Goal: Information Seeking & Learning: Learn about a topic

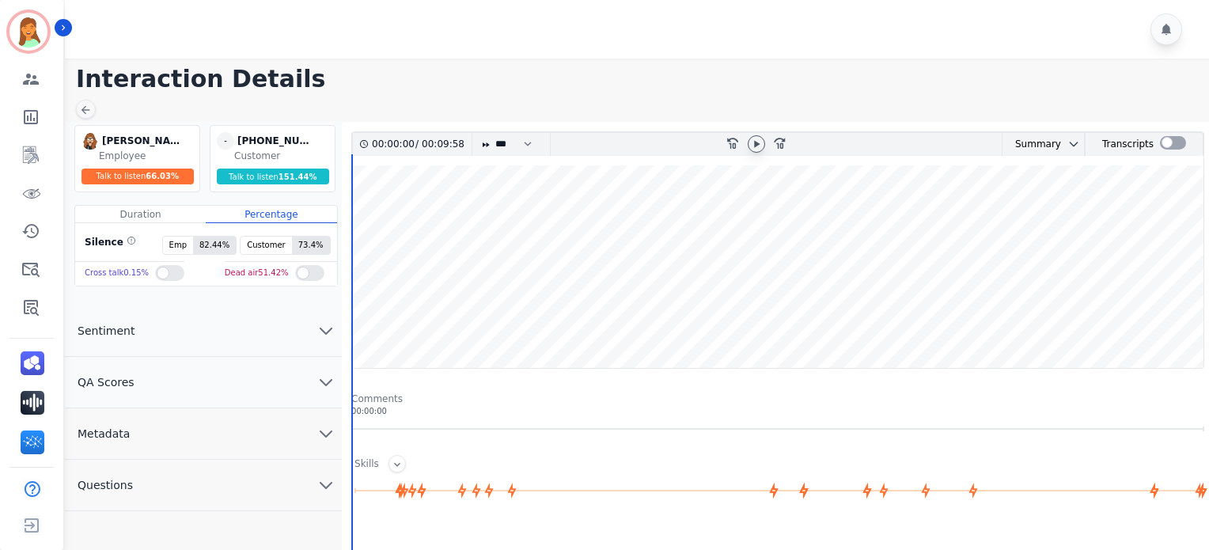
click at [761, 150] on div at bounding box center [756, 143] width 17 height 17
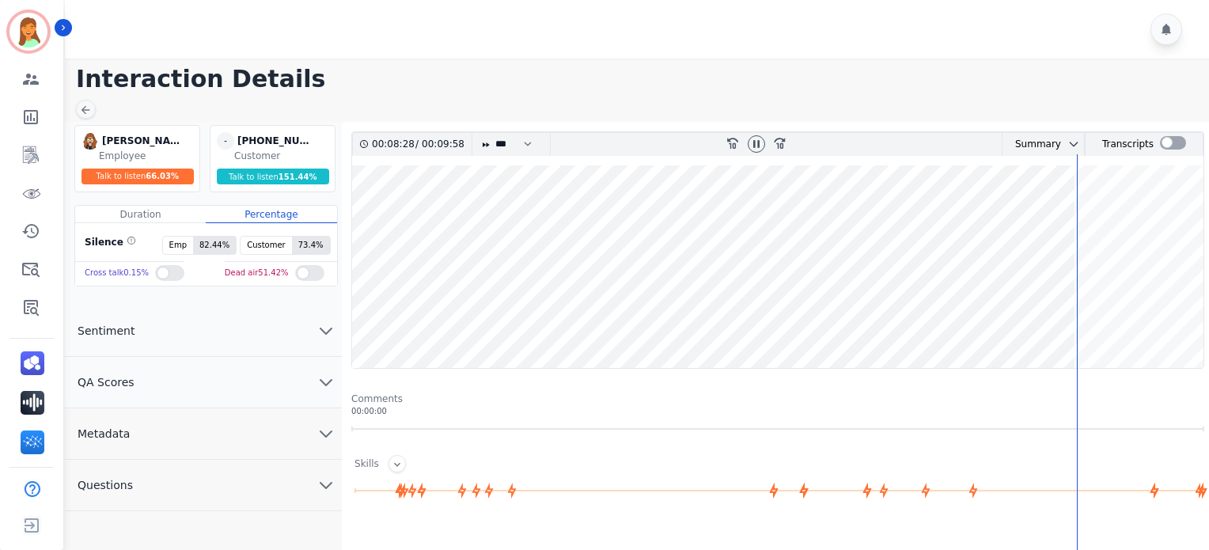
scroll to position [301, 0]
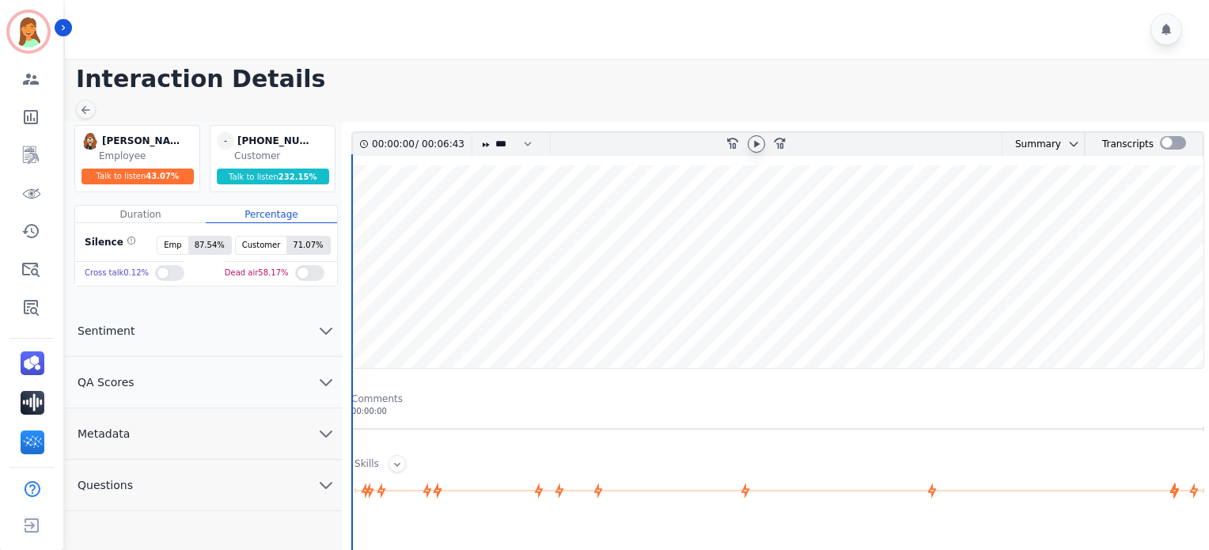
click at [759, 146] on icon at bounding box center [756, 144] width 13 height 13
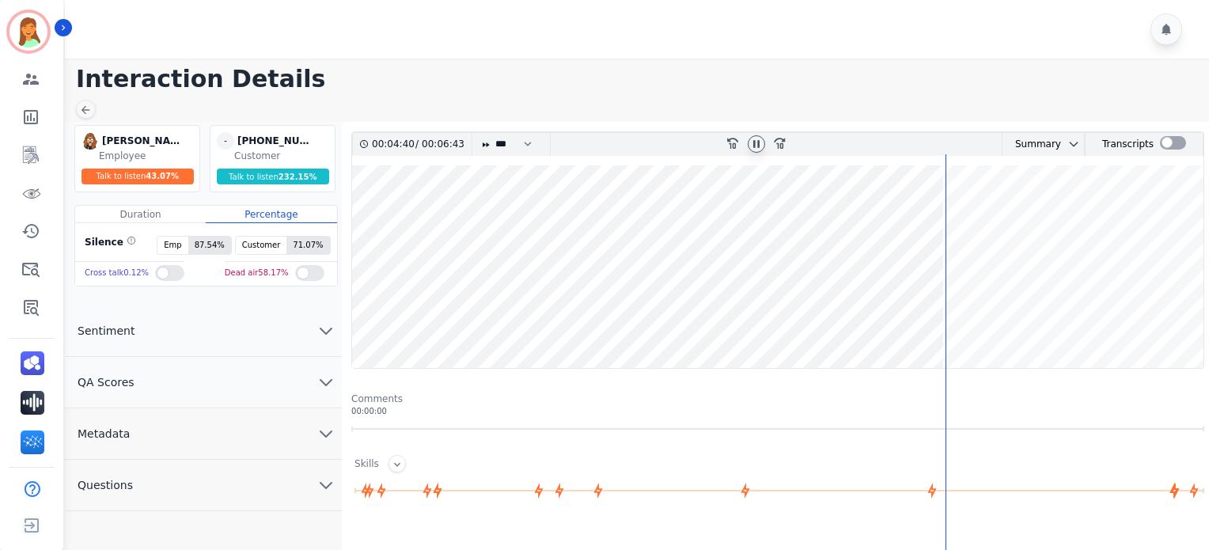
click at [990, 324] on wave at bounding box center [777, 266] width 851 height 203
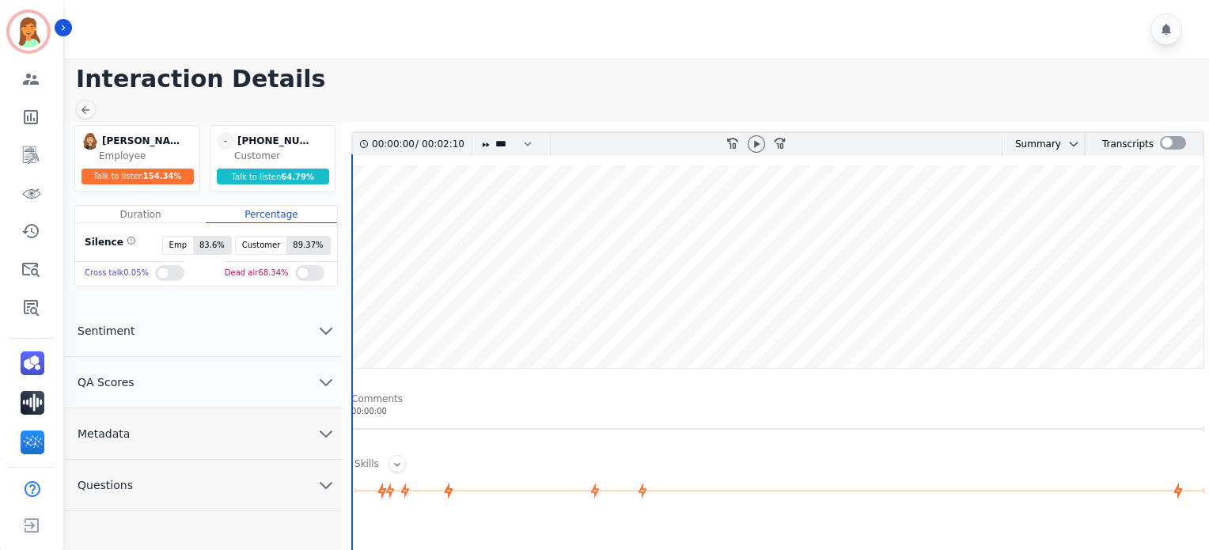
click at [572, 133] on div "00:00:00 / 00:02:10 * * * **** * *** * ****" at bounding box center [480, 144] width 256 height 23
click at [757, 142] on icon at bounding box center [757, 143] width 6 height 7
drag, startPoint x: 752, startPoint y: 147, endPoint x: 734, endPoint y: 121, distance: 31.8
click at [748, 142] on div at bounding box center [756, 143] width 17 height 17
click at [756, 142] on icon at bounding box center [757, 143] width 6 height 7
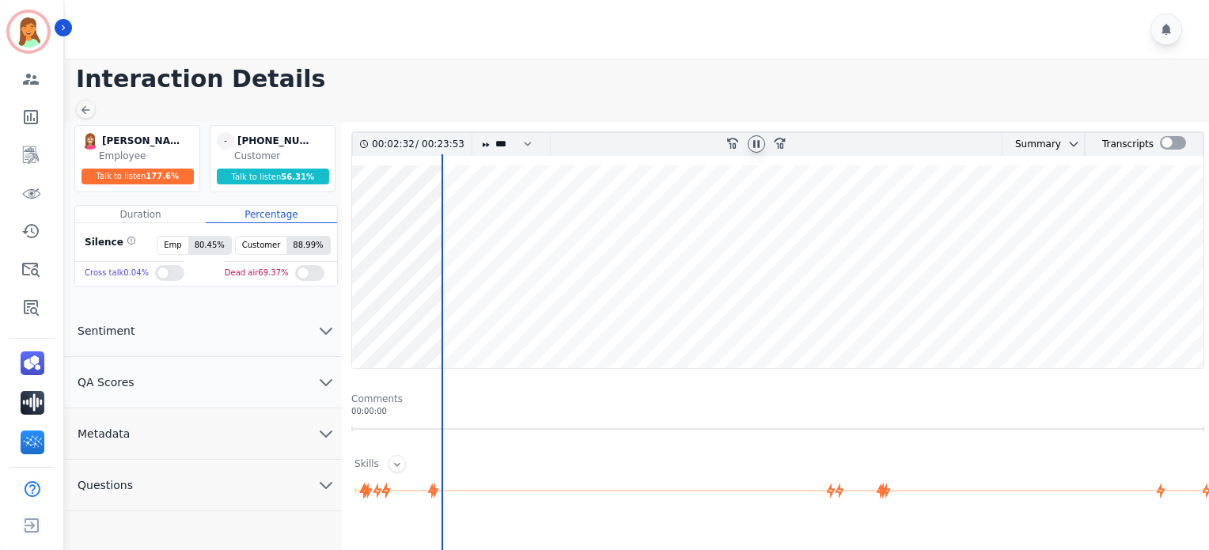
click at [554, 322] on wave at bounding box center [777, 266] width 851 height 203
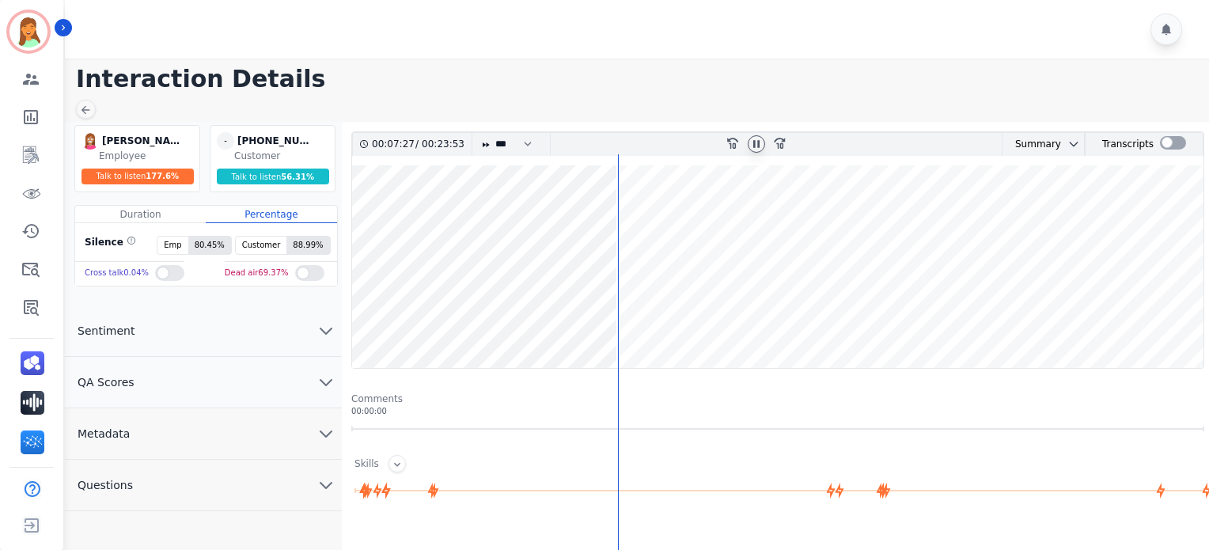
click at [810, 323] on wave at bounding box center [777, 266] width 851 height 203
click at [768, 145] on div "fast-forward-10" at bounding box center [780, 144] width 24 height 23
click at [756, 145] on icon at bounding box center [756, 144] width 13 height 13
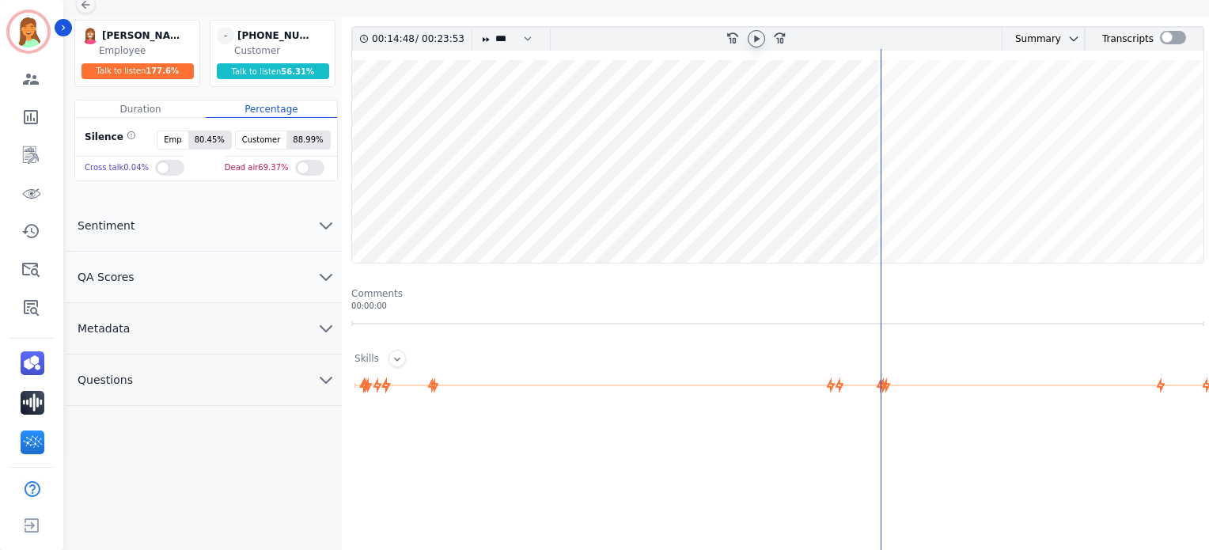
click at [837, 219] on wave at bounding box center [777, 161] width 851 height 203
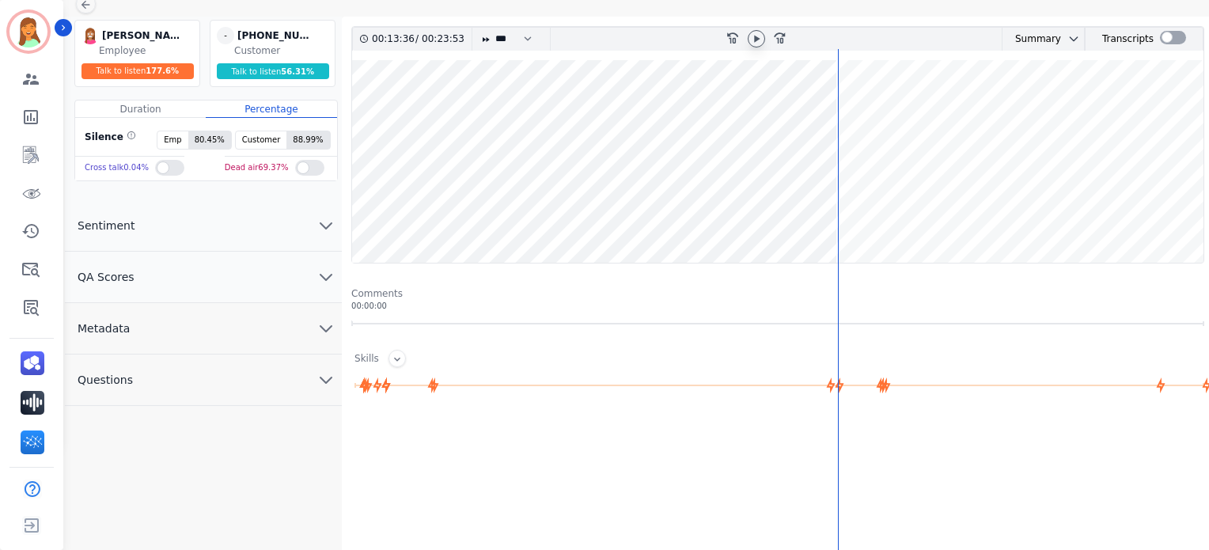
click at [612, 12] on main "Interaction Details Christopher Roper Christopher Roper Employee Talk to listen…" at bounding box center [634, 378] width 1149 height 851
click at [752, 40] on icon at bounding box center [756, 38] width 13 height 13
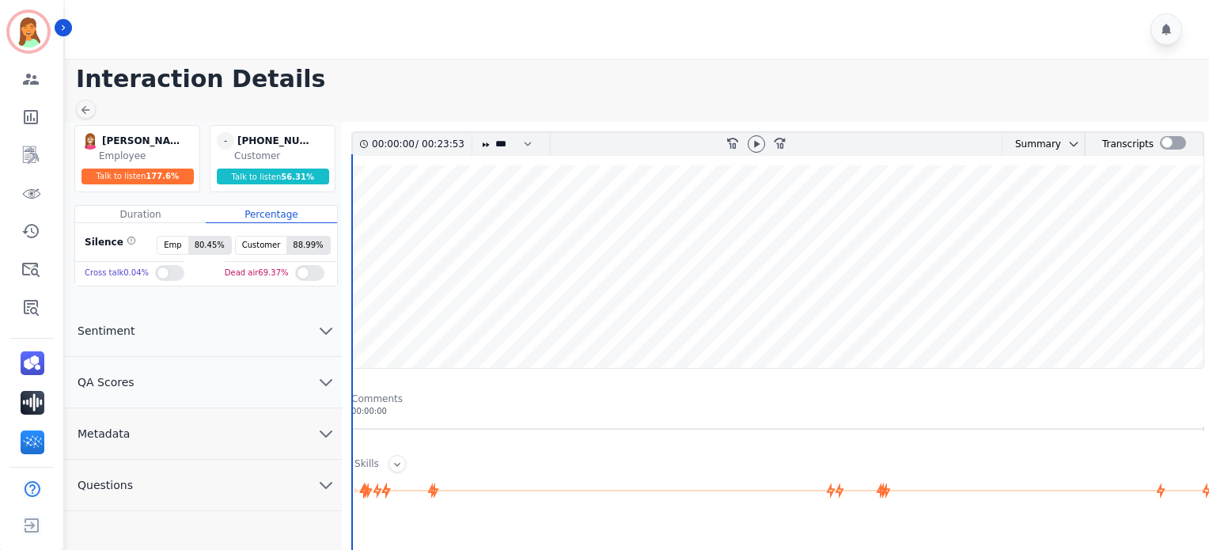
click at [831, 317] on wave at bounding box center [777, 266] width 851 height 203
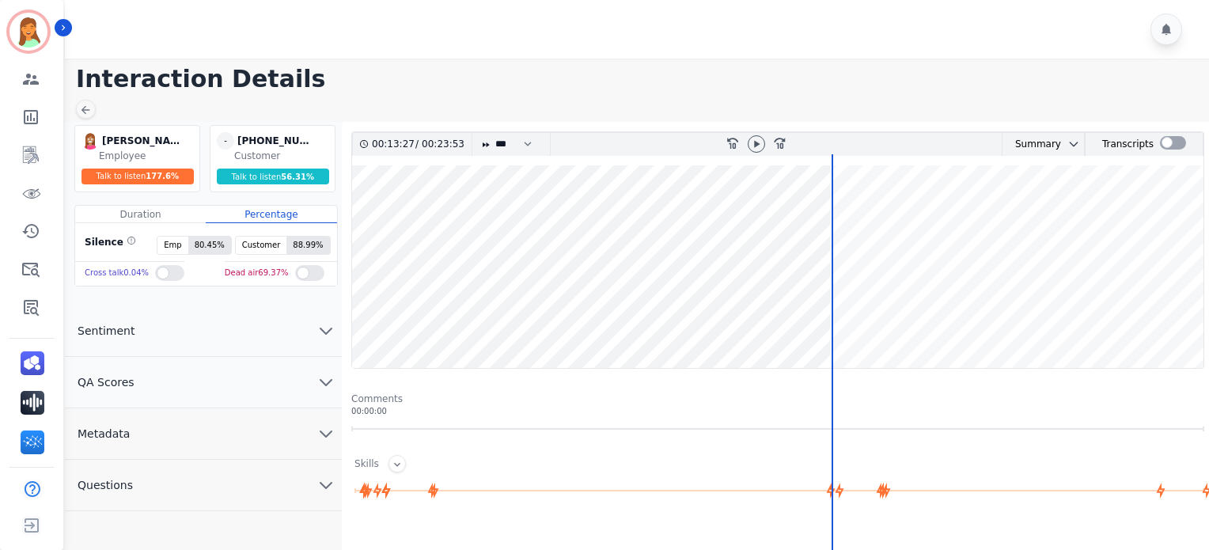
click at [495, 47] on div at bounding box center [639, 29] width 1149 height 59
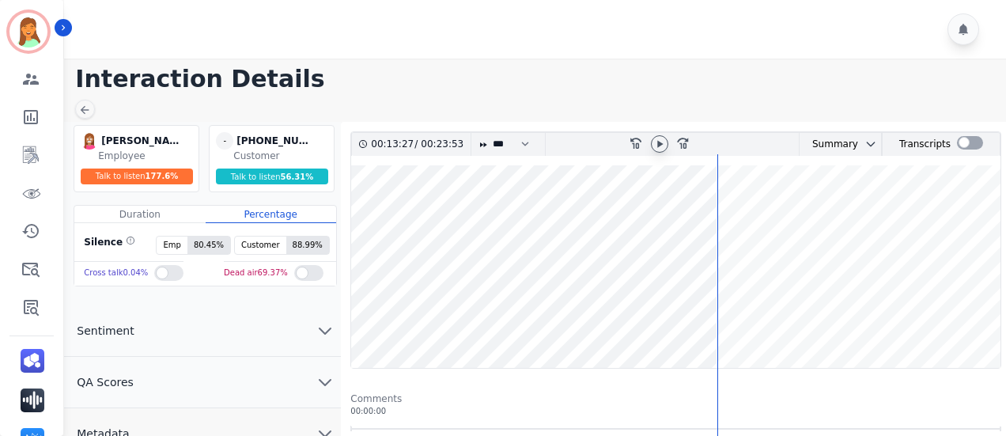
click at [655, 146] on icon at bounding box center [659, 144] width 13 height 13
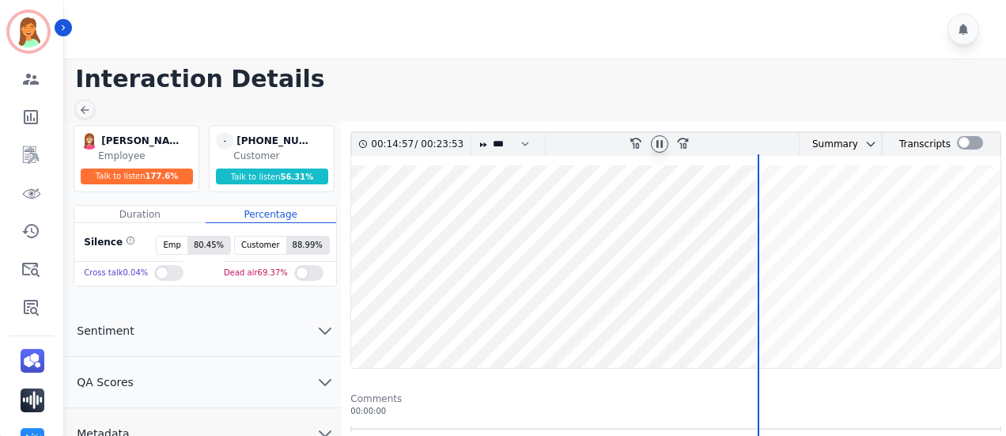
click at [922, 320] on wave at bounding box center [675, 266] width 649 height 203
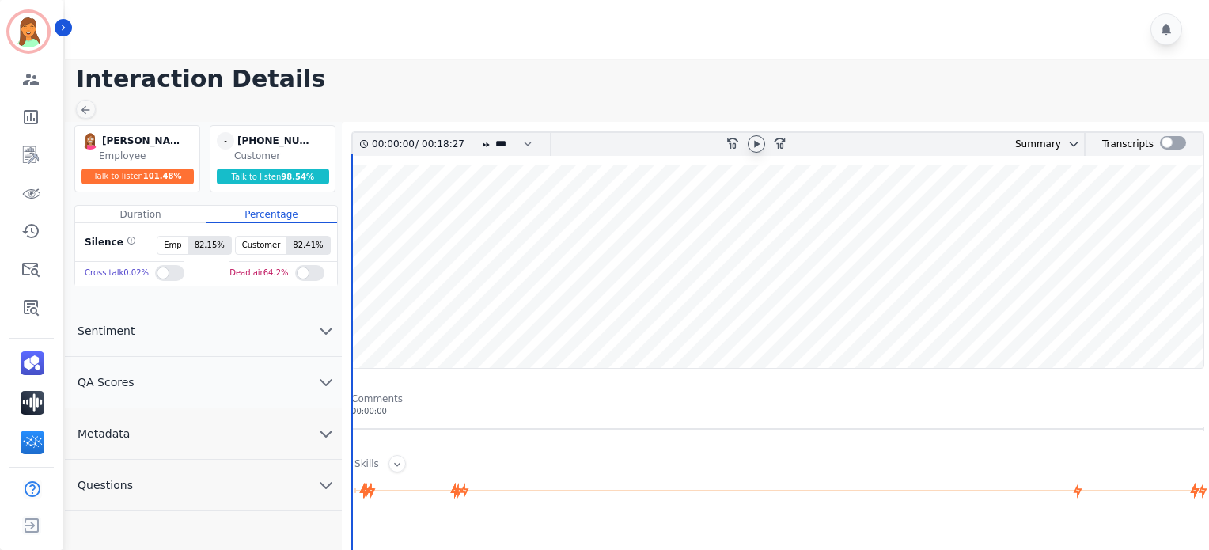
click at [759, 138] on icon at bounding box center [756, 144] width 13 height 13
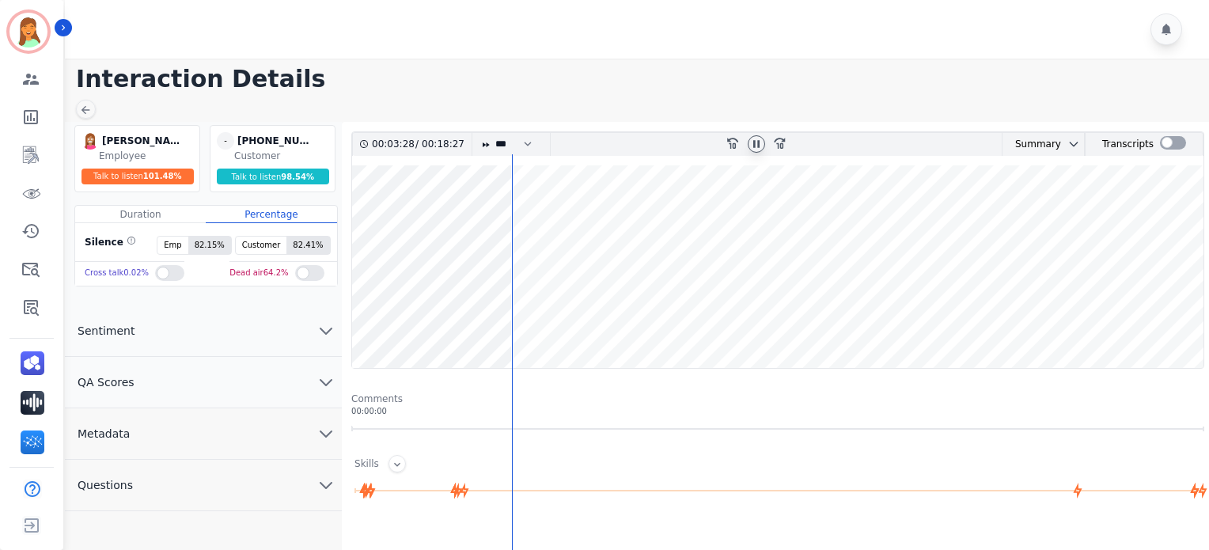
click at [794, 328] on wave at bounding box center [777, 266] width 851 height 203
click at [835, 322] on wave at bounding box center [777, 266] width 851 height 203
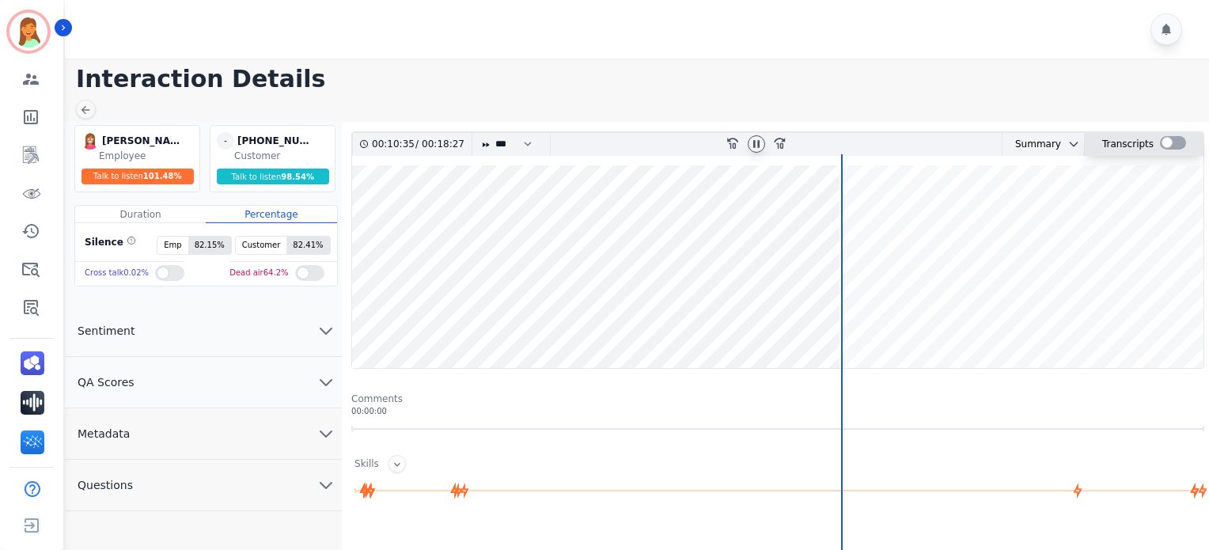
click at [1164, 142] on div at bounding box center [1173, 142] width 26 height 13
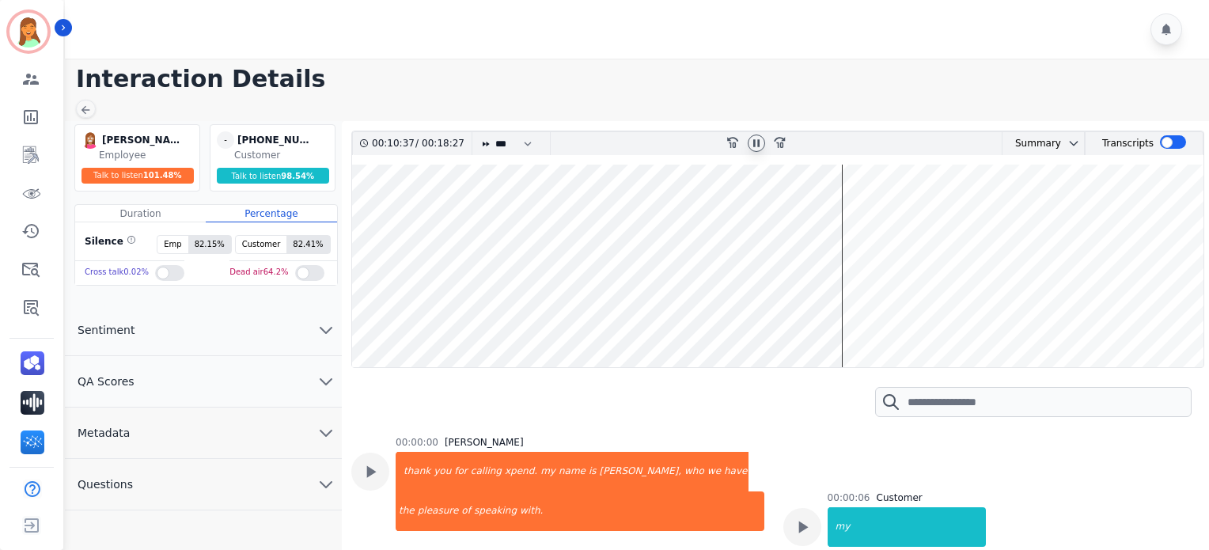
click at [756, 143] on icon at bounding box center [756, 143] width 13 height 13
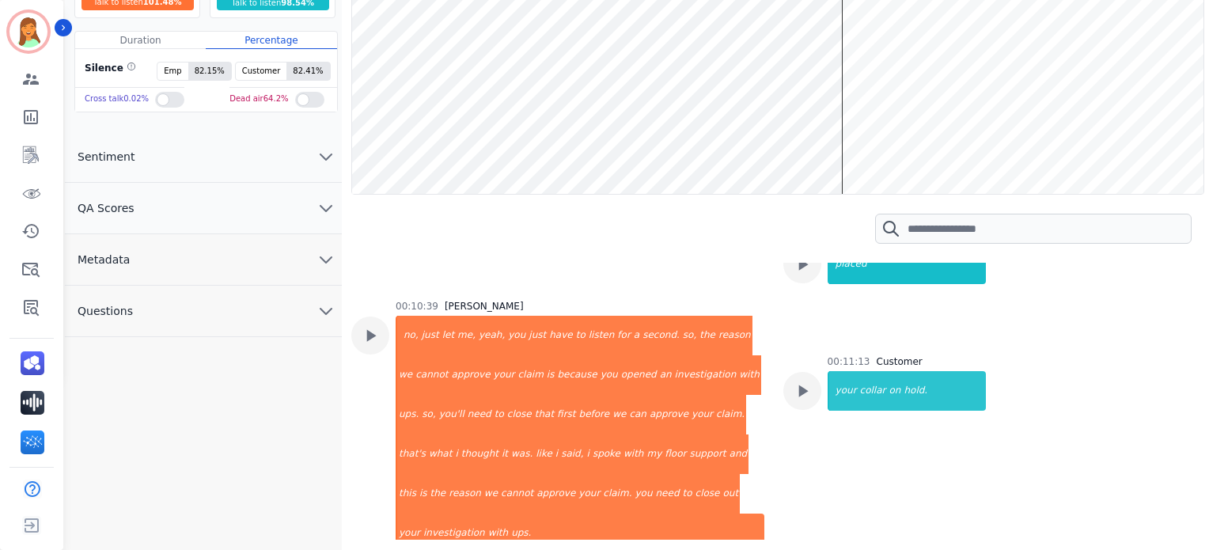
scroll to position [2215, 0]
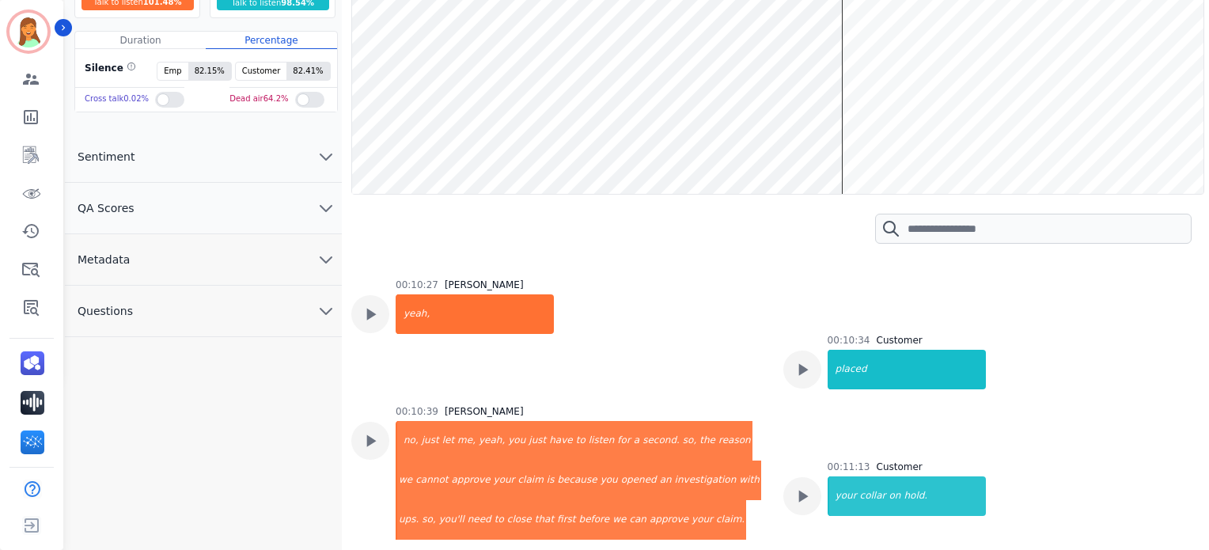
click at [548, 243] on div at bounding box center [777, 229] width 853 height 68
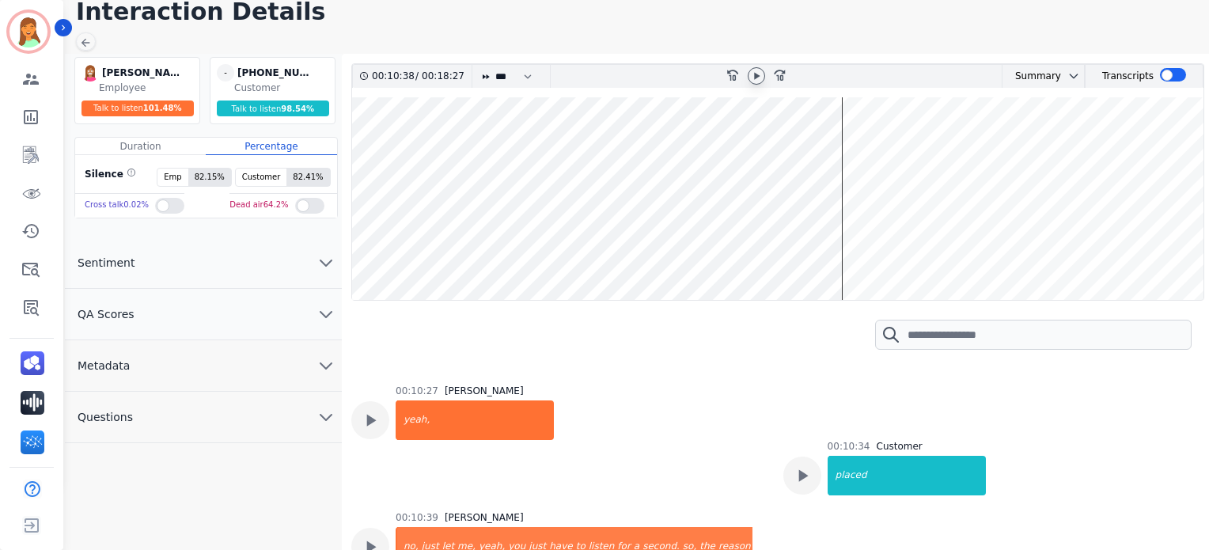
click at [756, 78] on icon at bounding box center [756, 76] width 13 height 13
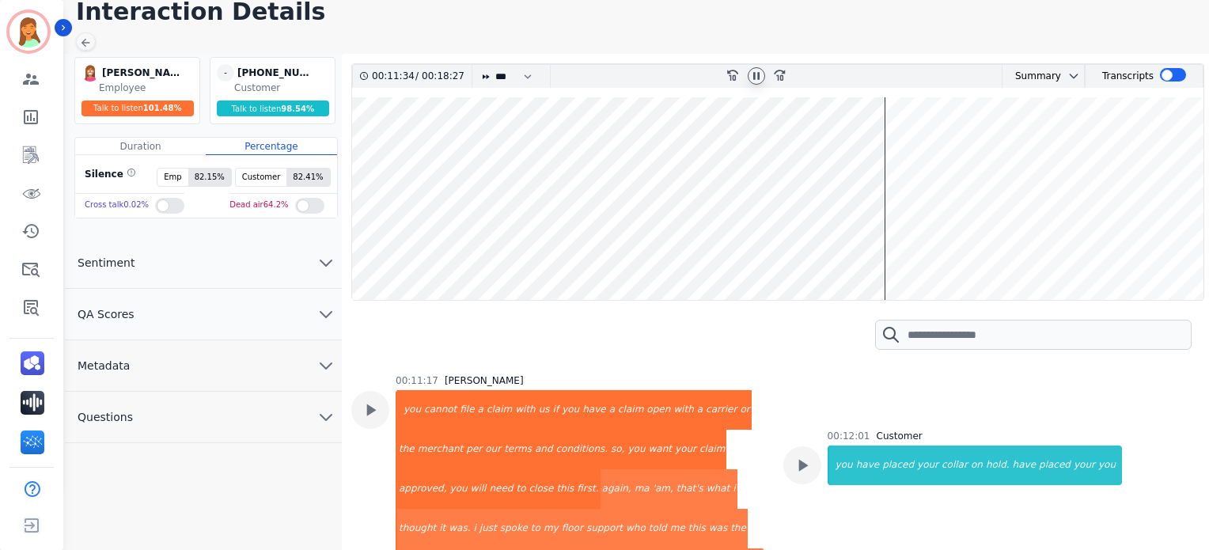
scroll to position [2532, 0]
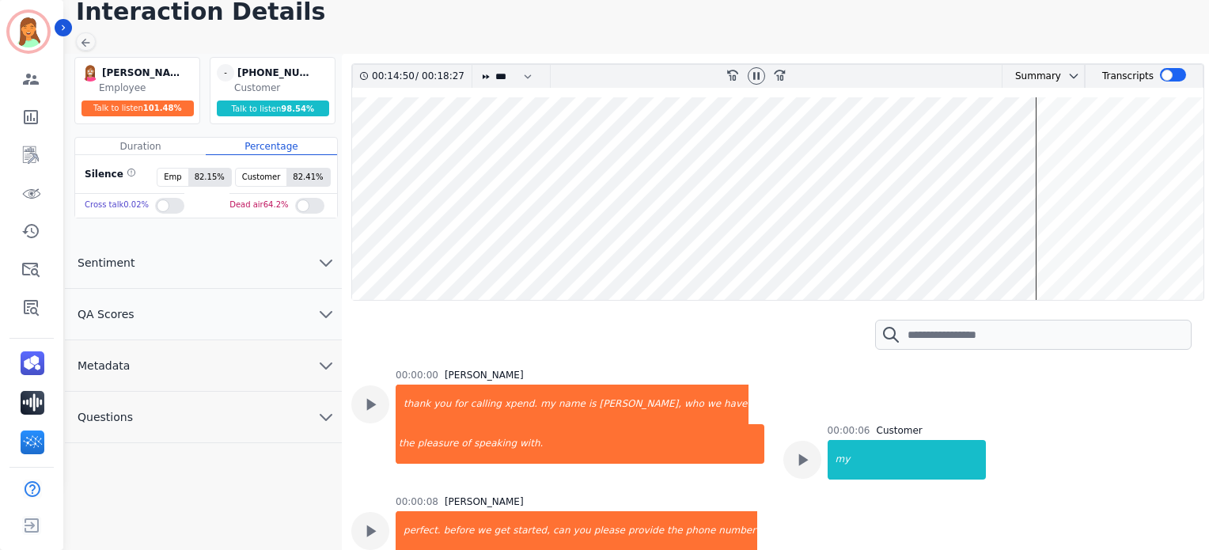
scroll to position [5379, 0]
